Goal: Task Accomplishment & Management: Use online tool/utility

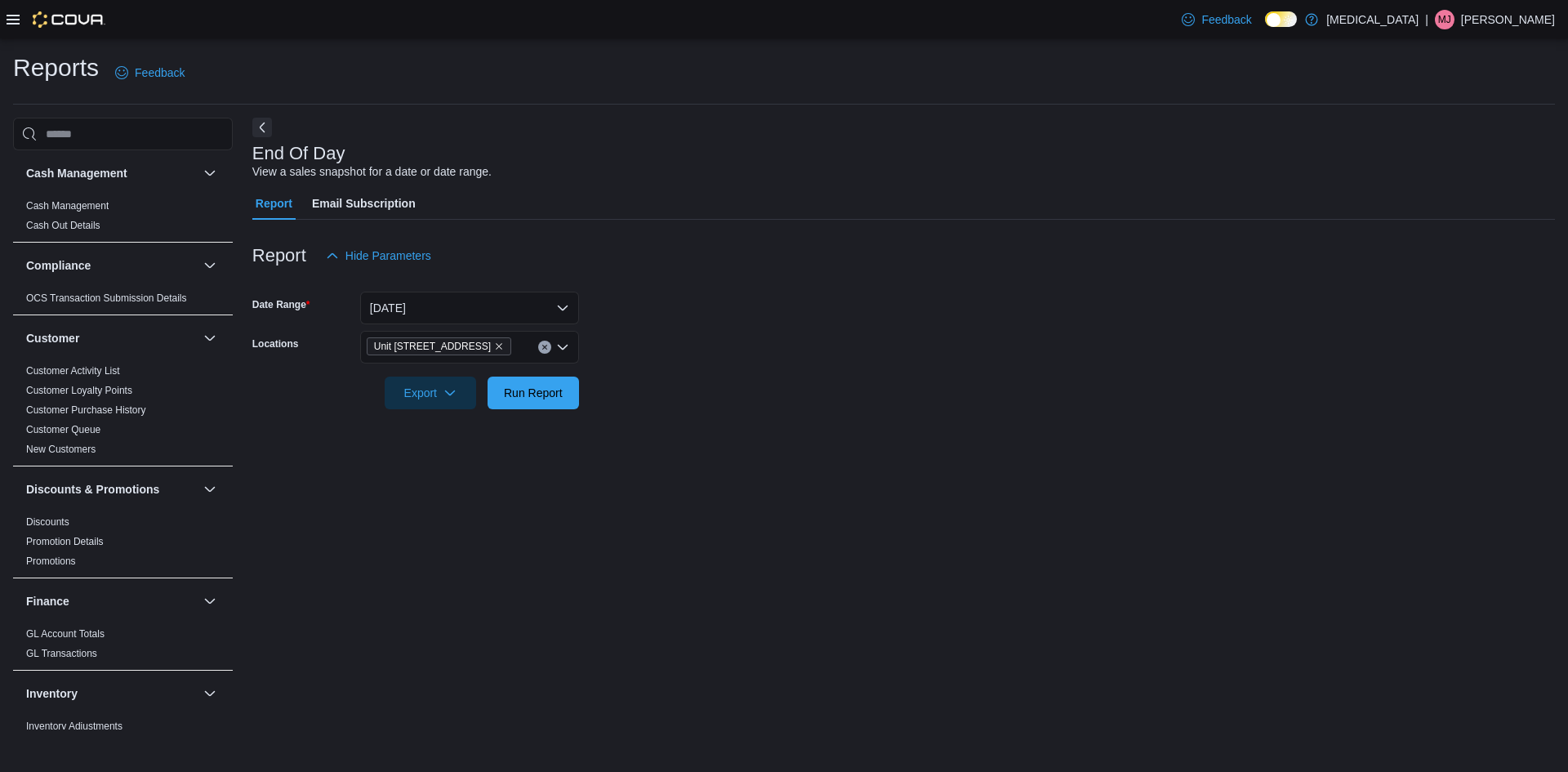
scroll to position [833, 0]
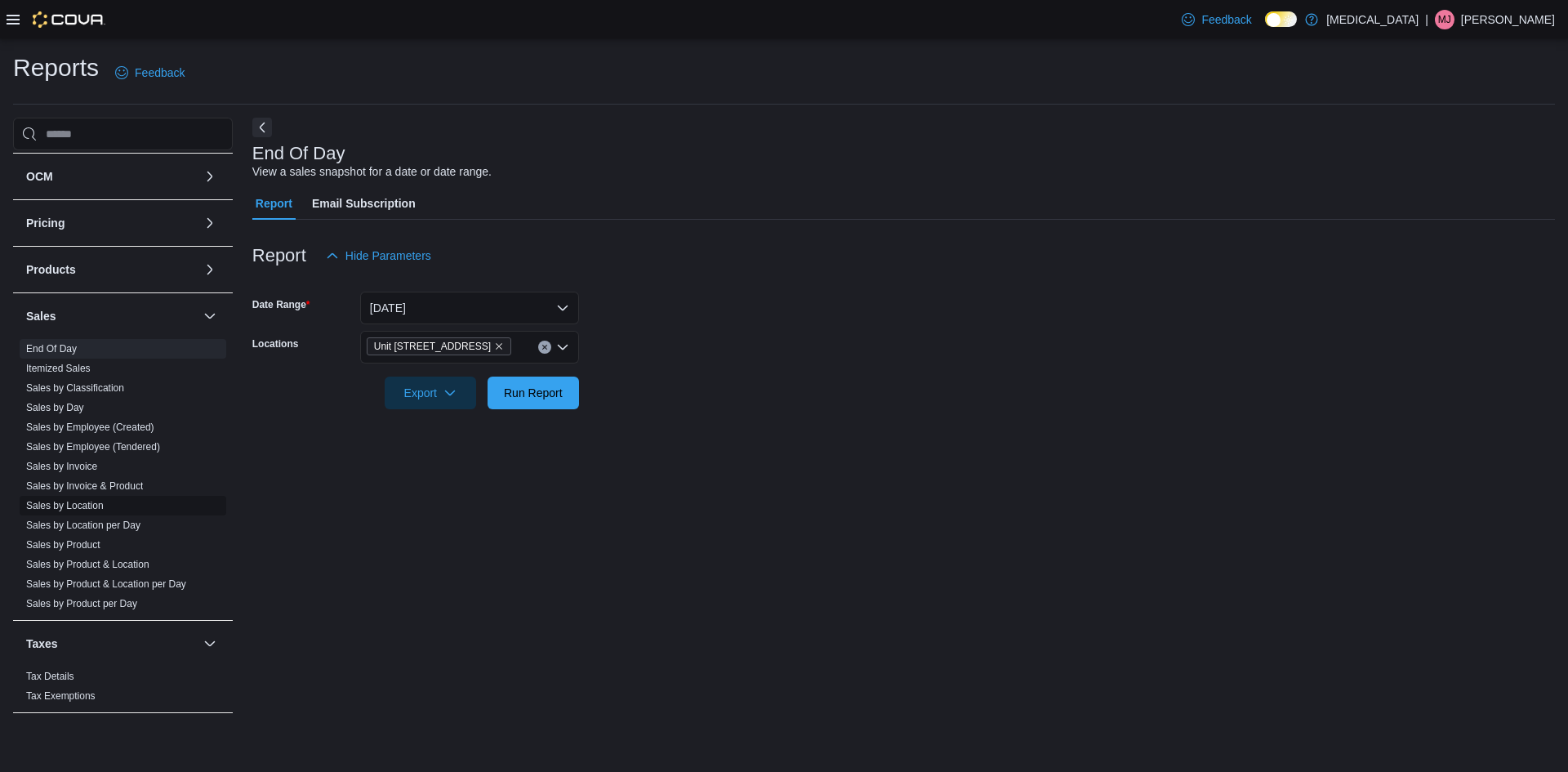
click at [81, 507] on link "Sales by Location" at bounding box center [64, 505] width 78 height 12
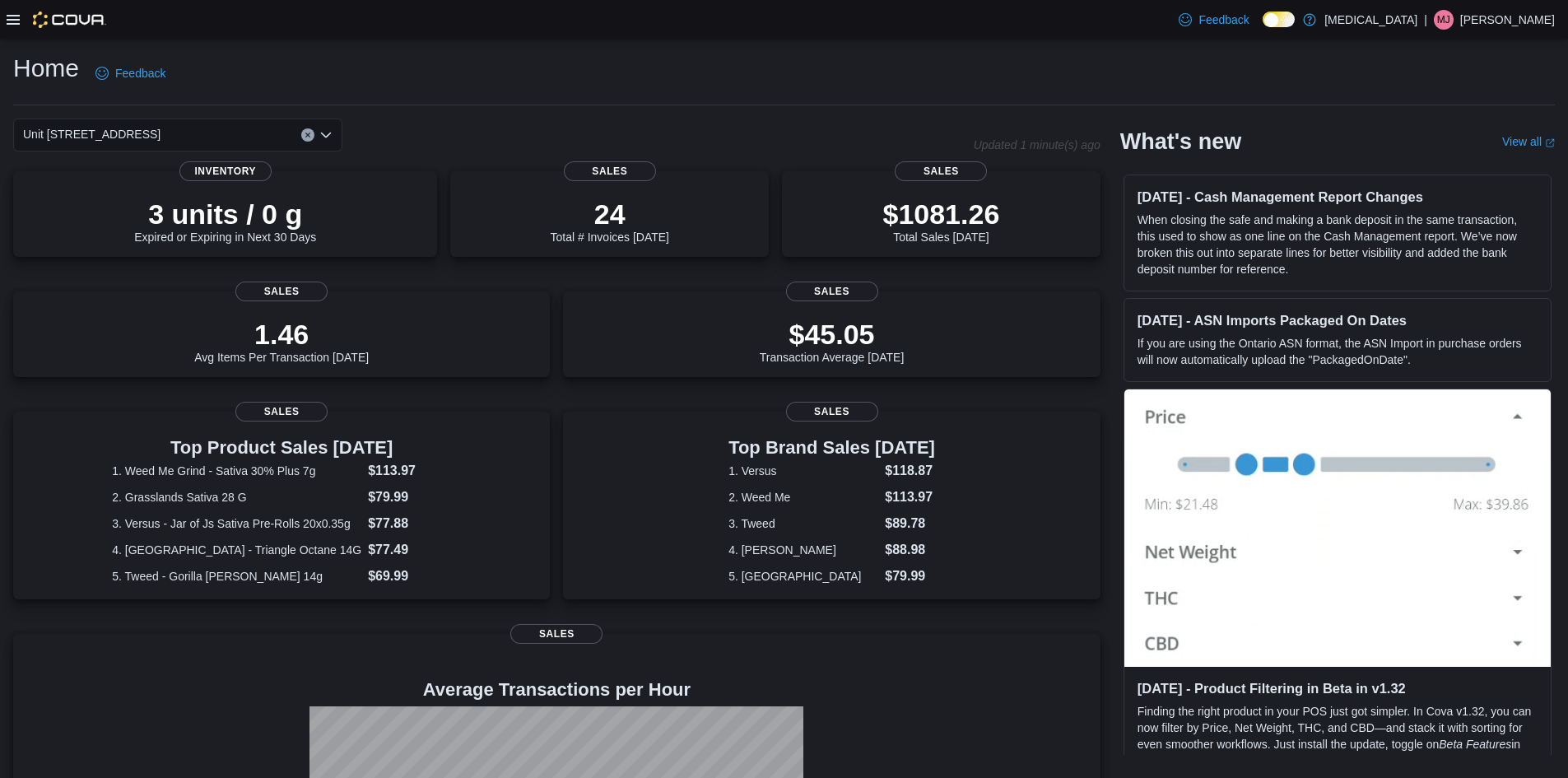
click at [11, 30] on div at bounding box center [56, 19] width 100 height 39
click at [13, 18] on icon at bounding box center [13, 20] width 13 height 13
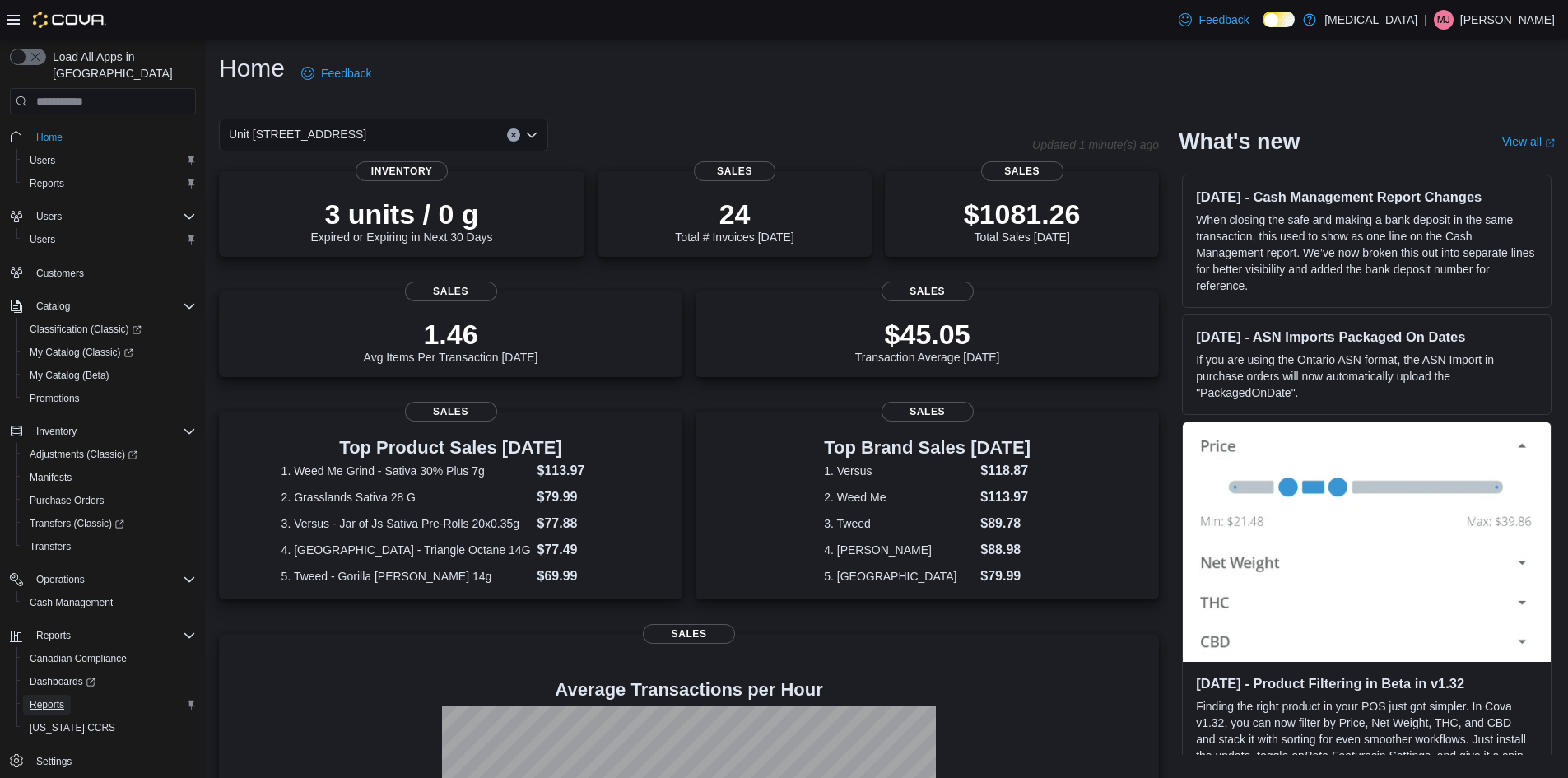
click at [64, 695] on link "Reports" at bounding box center [47, 705] width 48 height 20
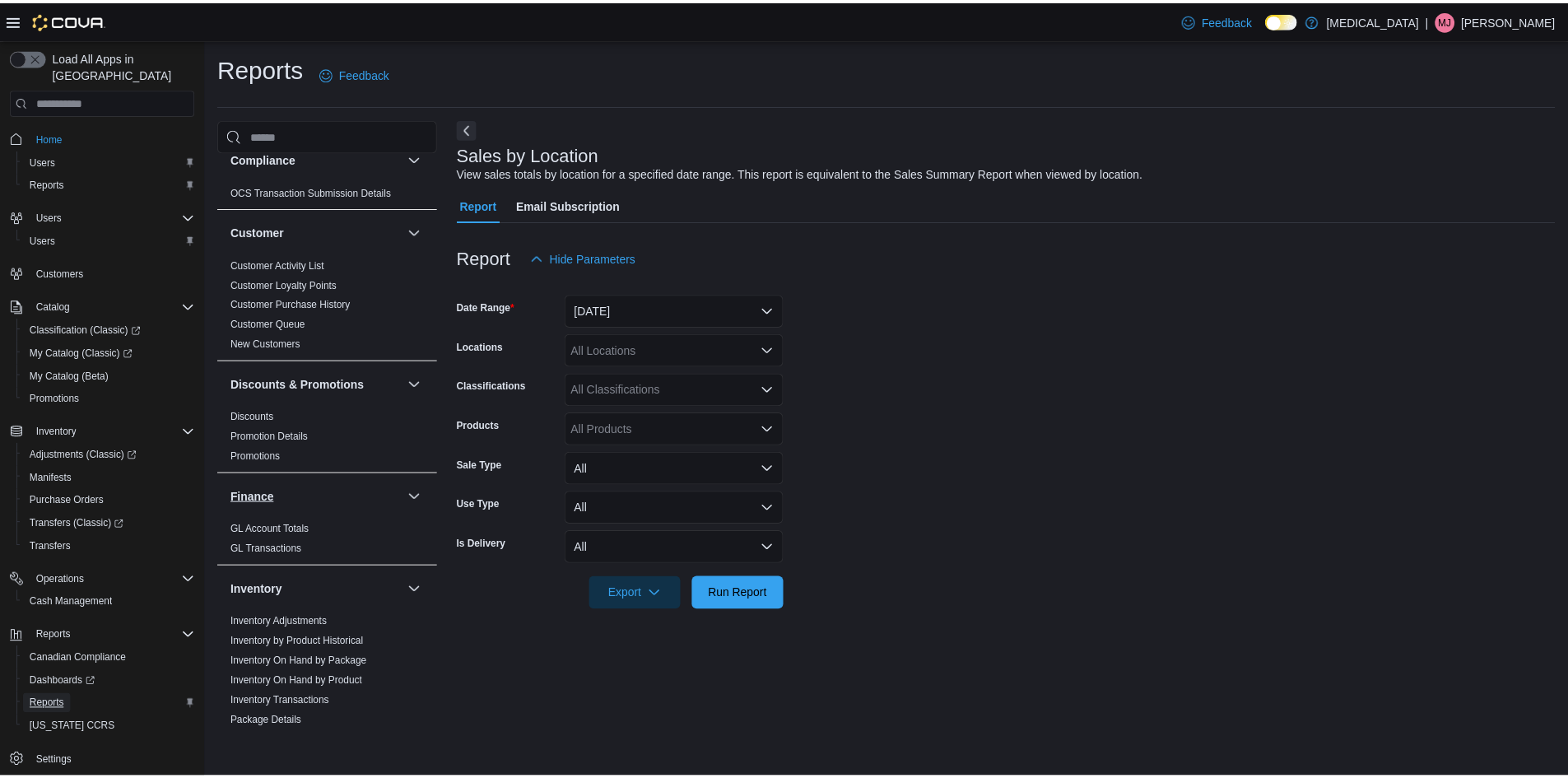
scroll to position [329, 0]
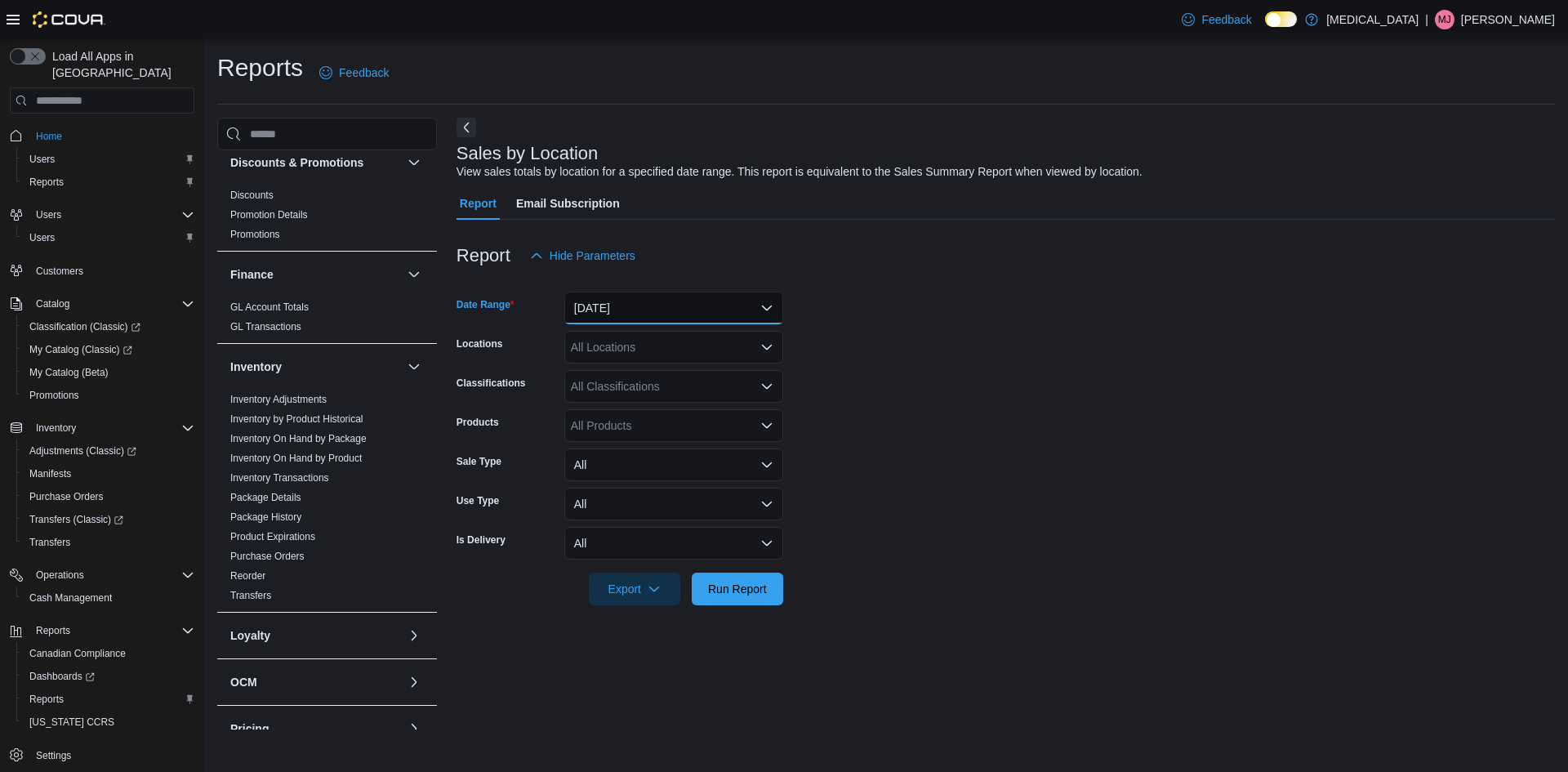
click at [667, 303] on button "[DATE]" at bounding box center [673, 308] width 219 height 33
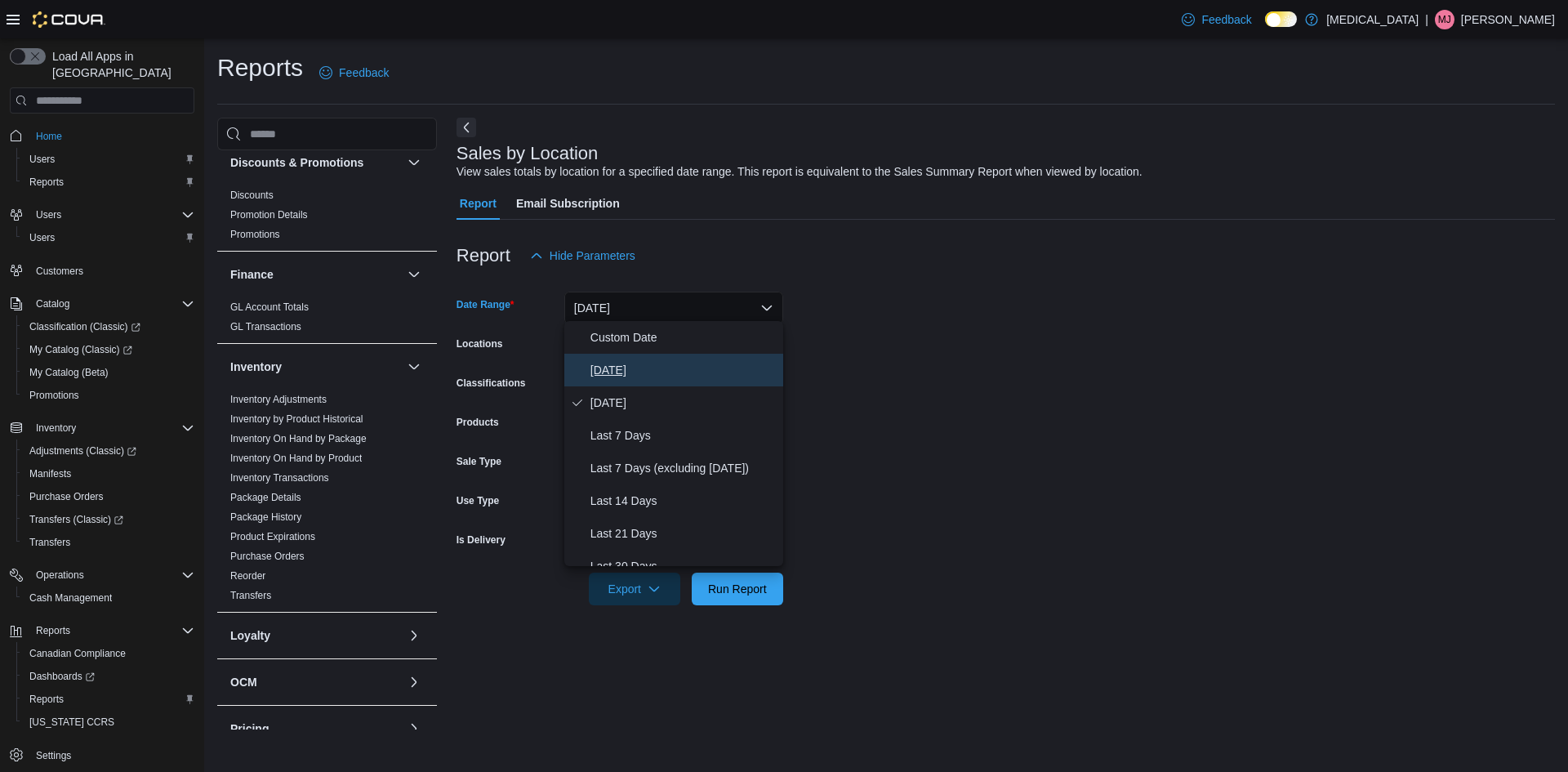
click at [643, 356] on button "[DATE]" at bounding box center [673, 369] width 219 height 33
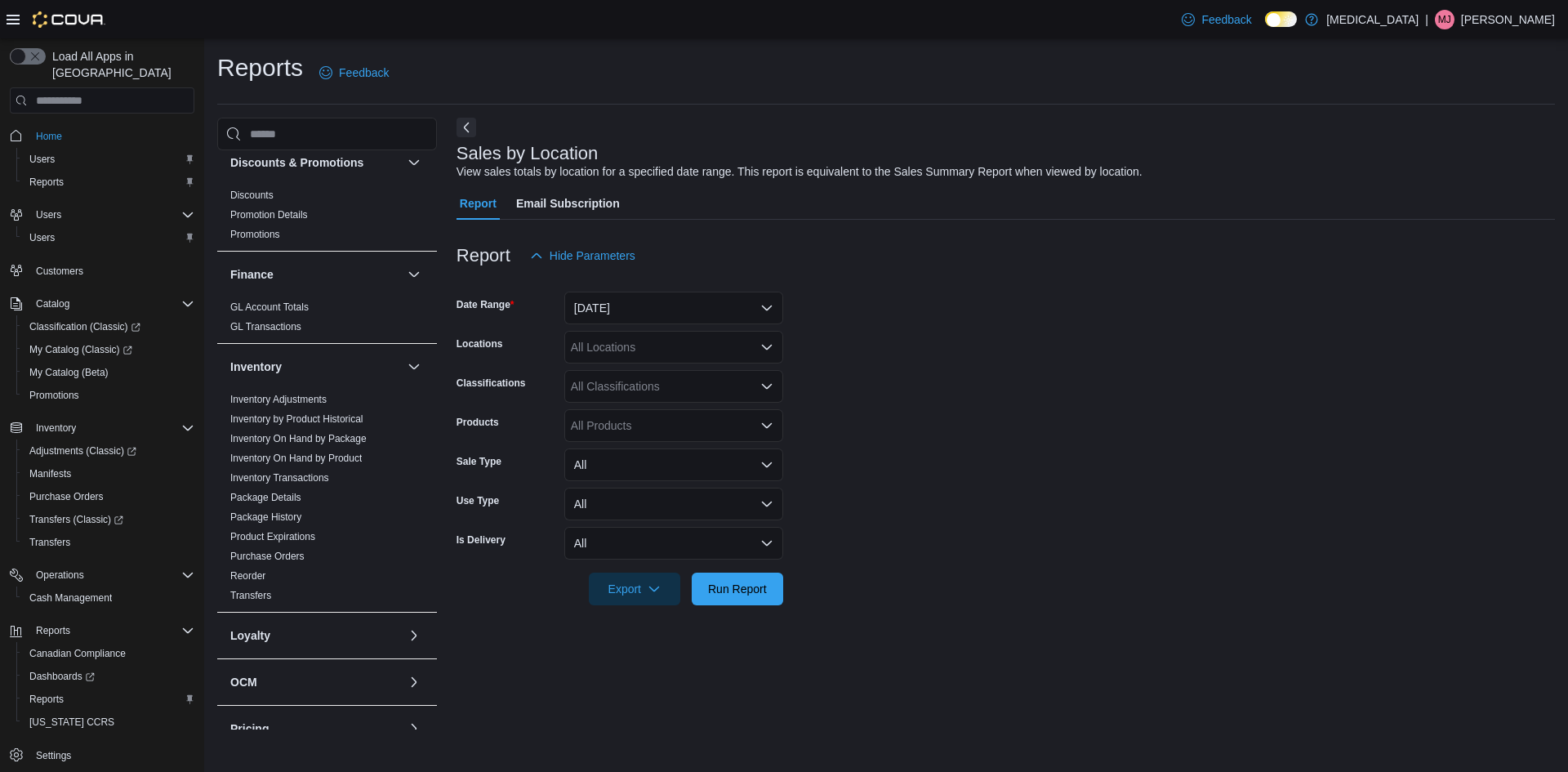
click at [813, 349] on form "Date Range [DATE] Locations All Locations Classifications All Classifications P…" at bounding box center [1006, 439] width 1099 height 334
click at [622, 336] on div "All Locations" at bounding box center [673, 347] width 219 height 33
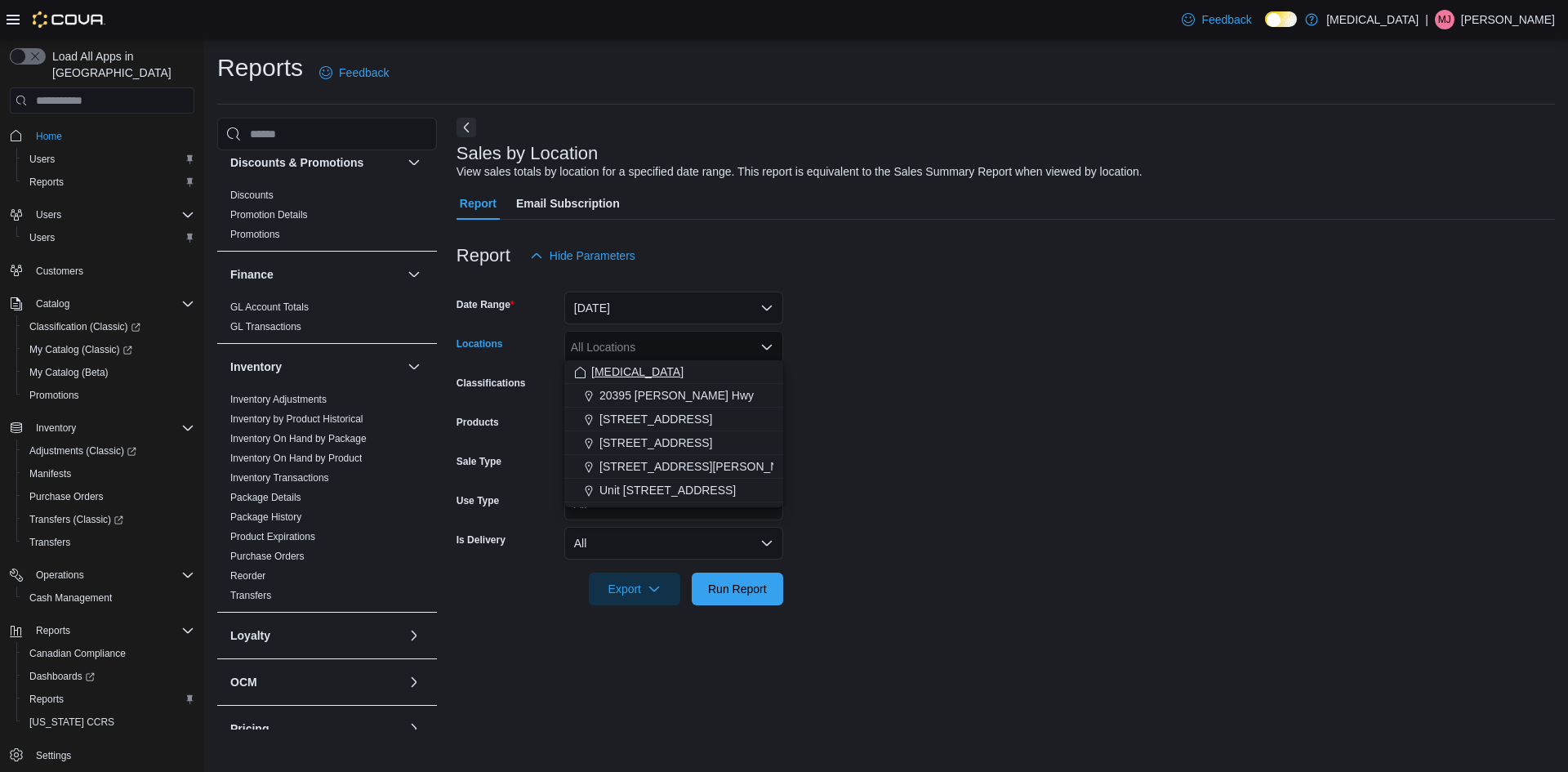
click at [625, 364] on div "[MEDICAL_DATA]" at bounding box center [673, 371] width 199 height 16
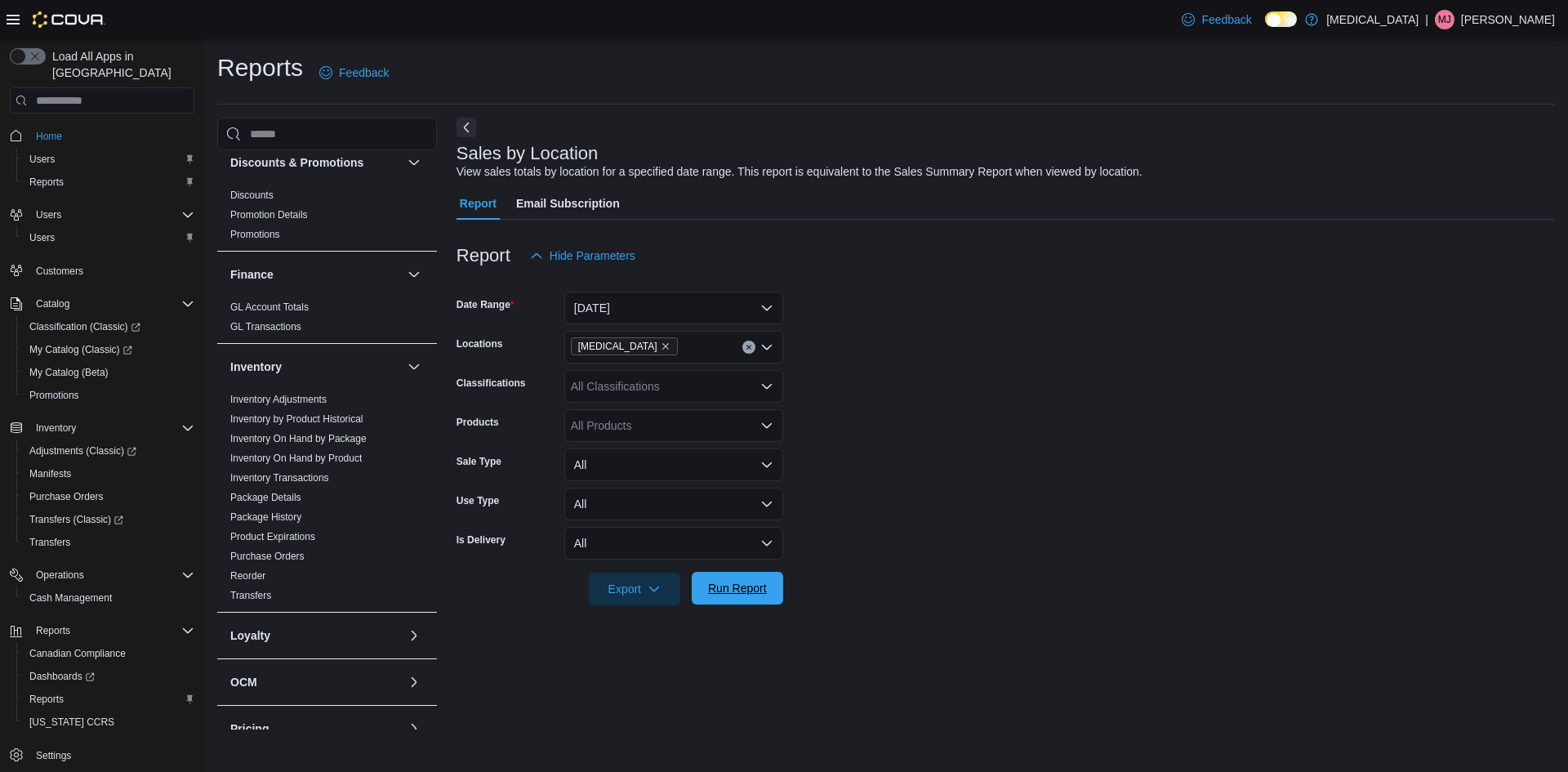
click at [750, 588] on span "Run Report" at bounding box center [738, 588] width 59 height 16
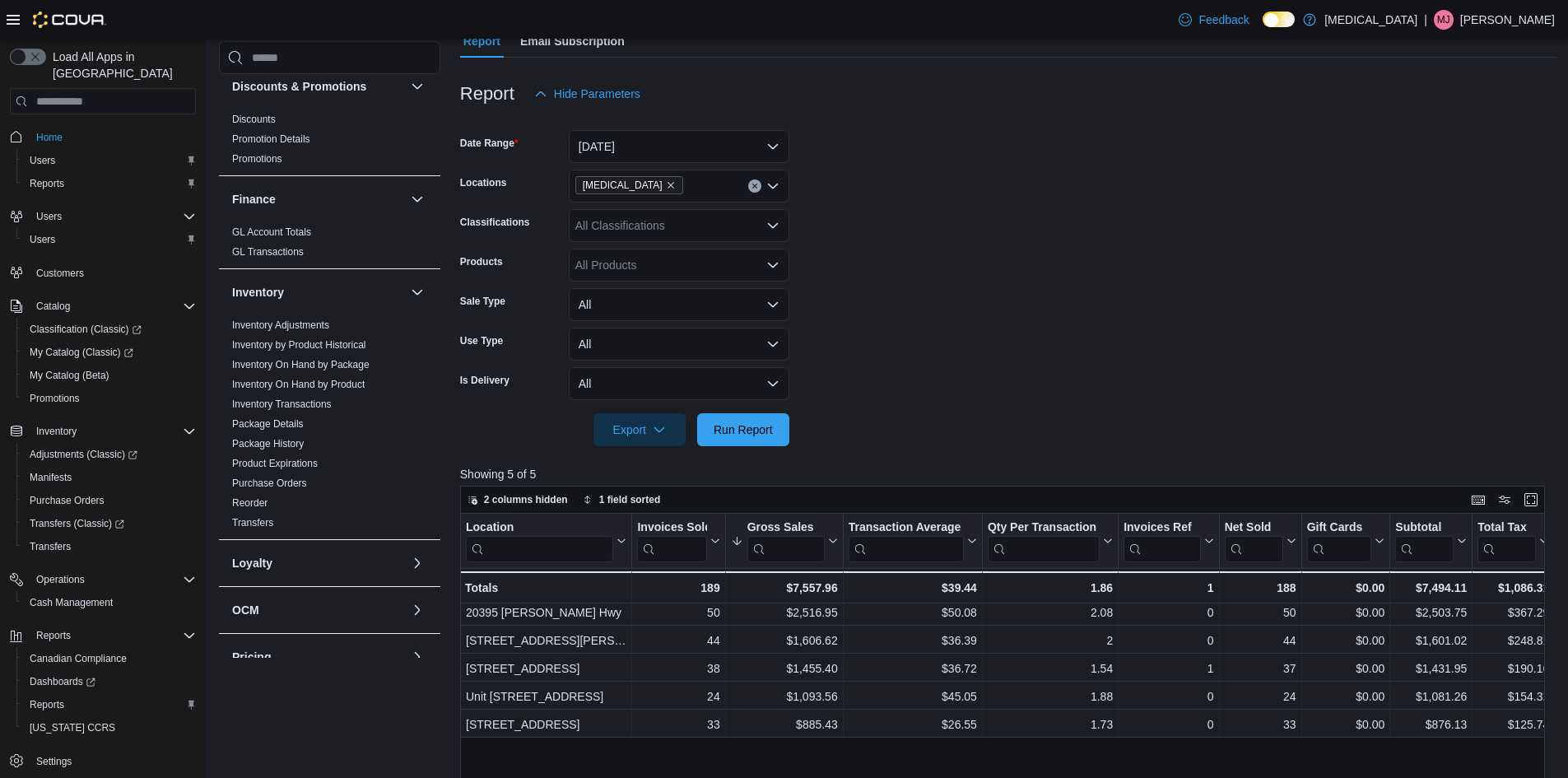
scroll to position [165, 0]
click at [753, 185] on icon "Clear input" at bounding box center [754, 184] width 6 height 6
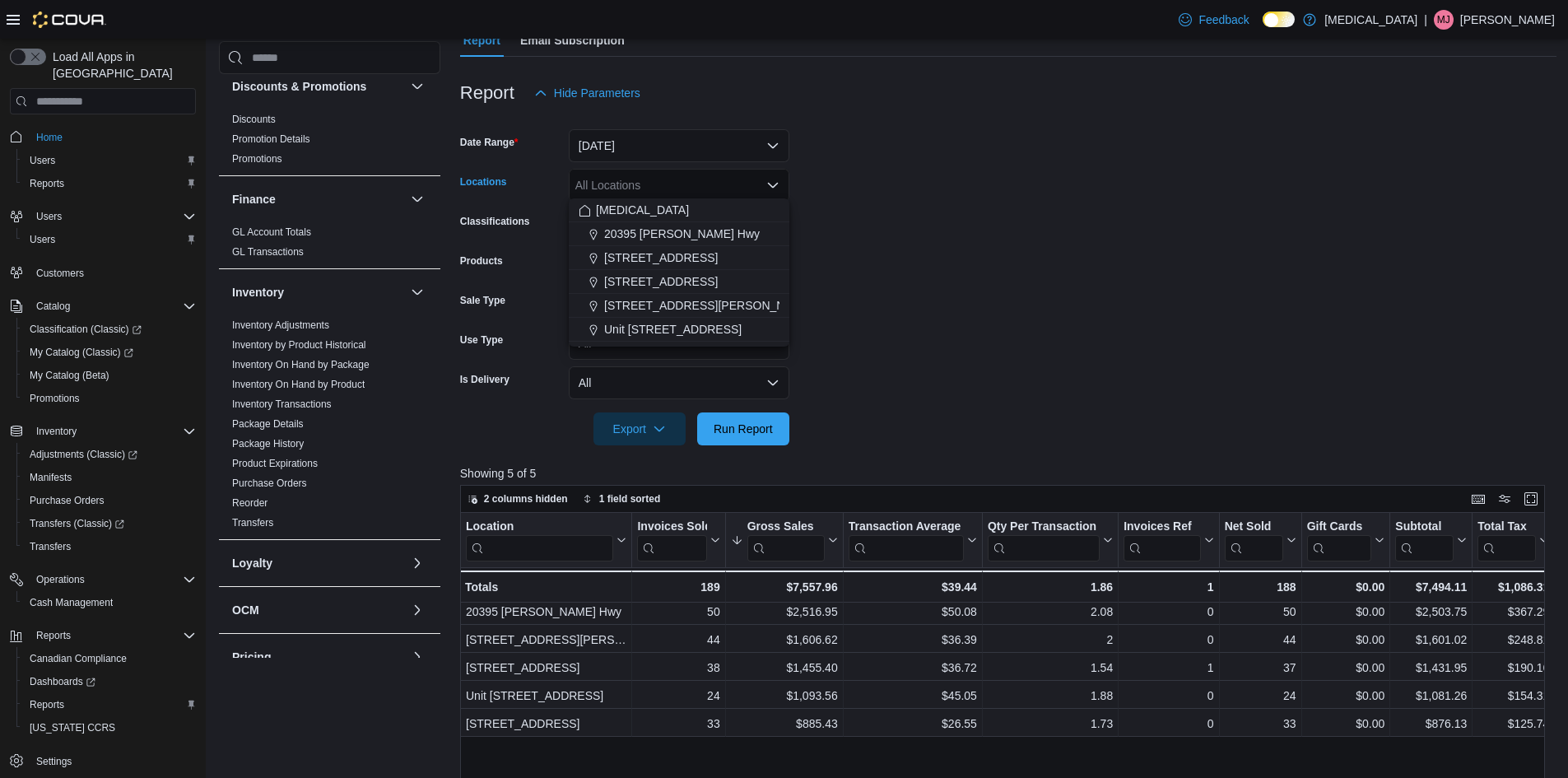
click at [735, 180] on div "All Locations" at bounding box center [679, 185] width 220 height 33
click at [700, 324] on span "Unit [STREET_ADDRESS]" at bounding box center [673, 329] width 138 height 16
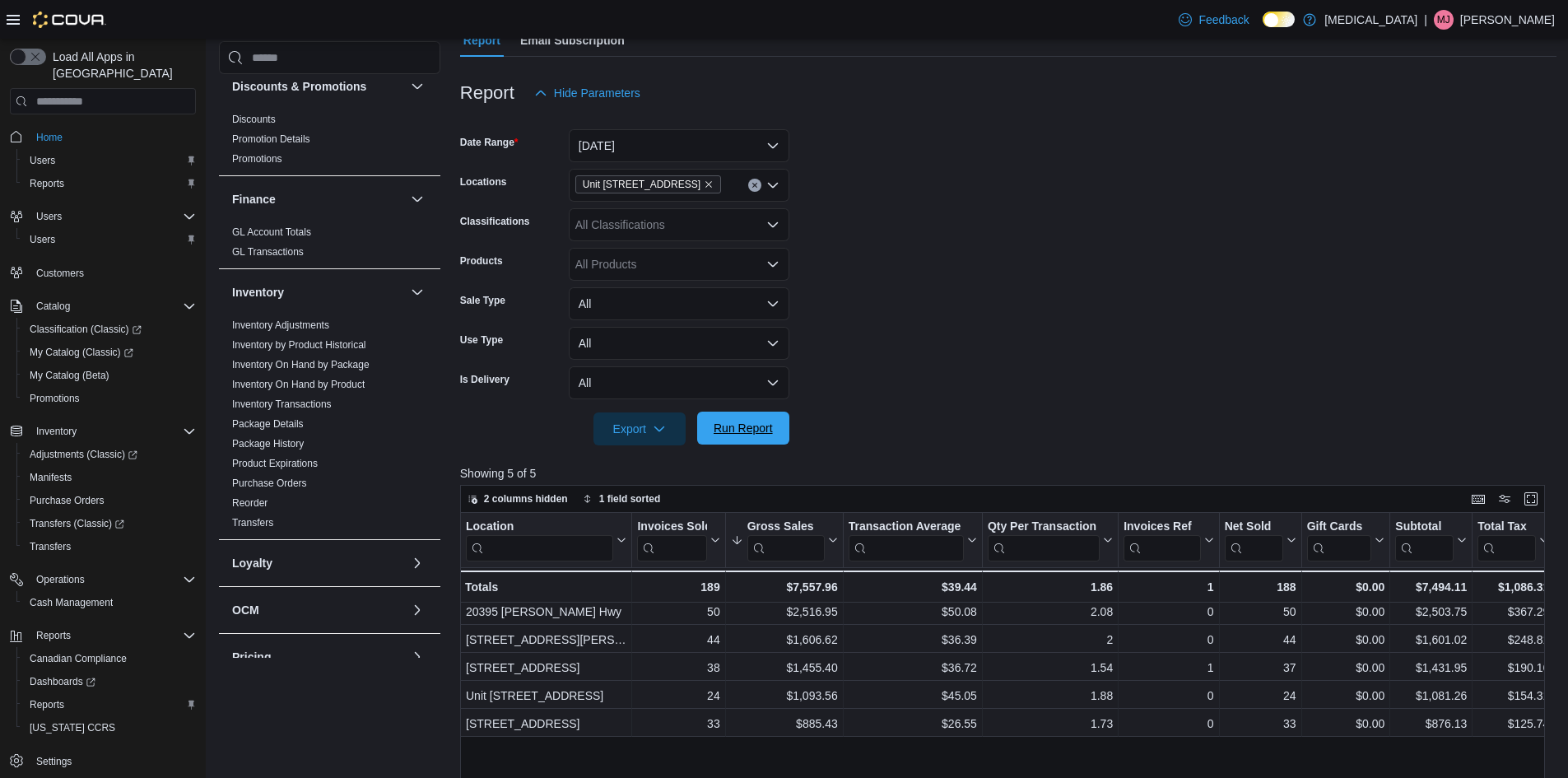
click at [735, 420] on span "Run Report" at bounding box center [744, 428] width 59 height 16
